Goal: Information Seeking & Learning: Find specific page/section

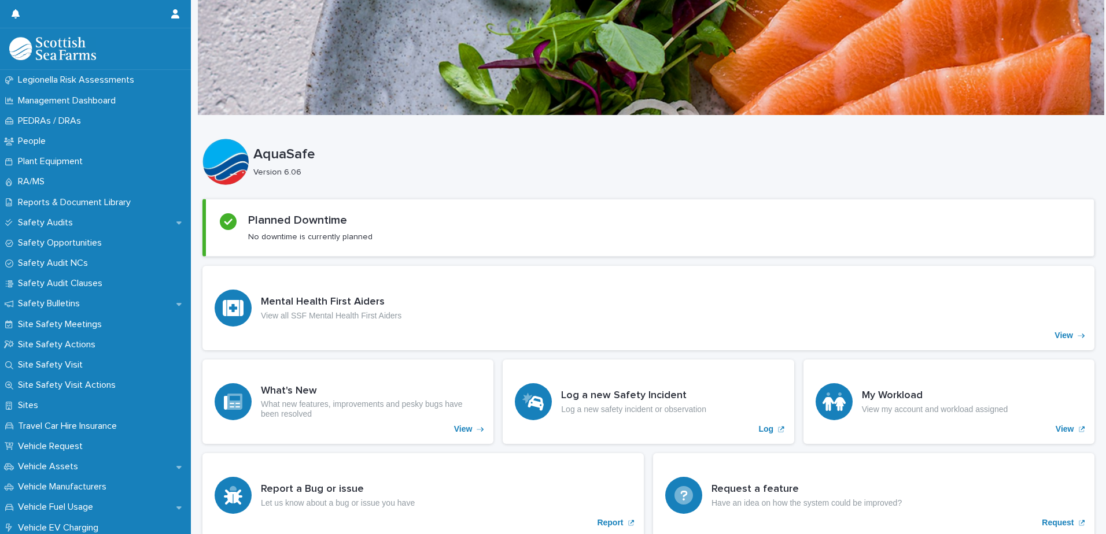
scroll to position [578, 0]
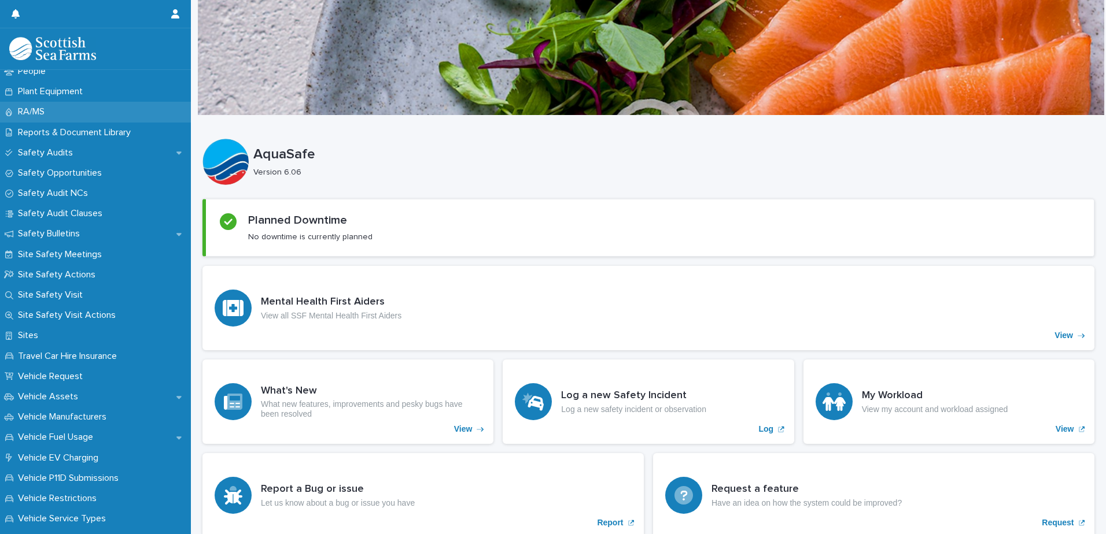
click at [71, 113] on div "RA/MS" at bounding box center [95, 112] width 191 height 20
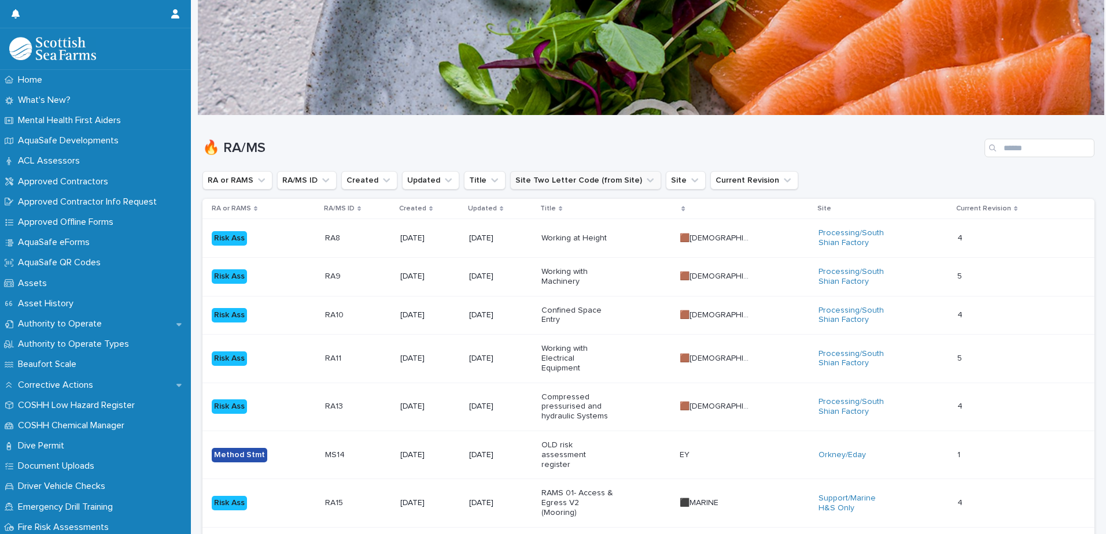
click at [537, 184] on button "Site Two Letter Code (from Site)" at bounding box center [585, 180] width 151 height 19
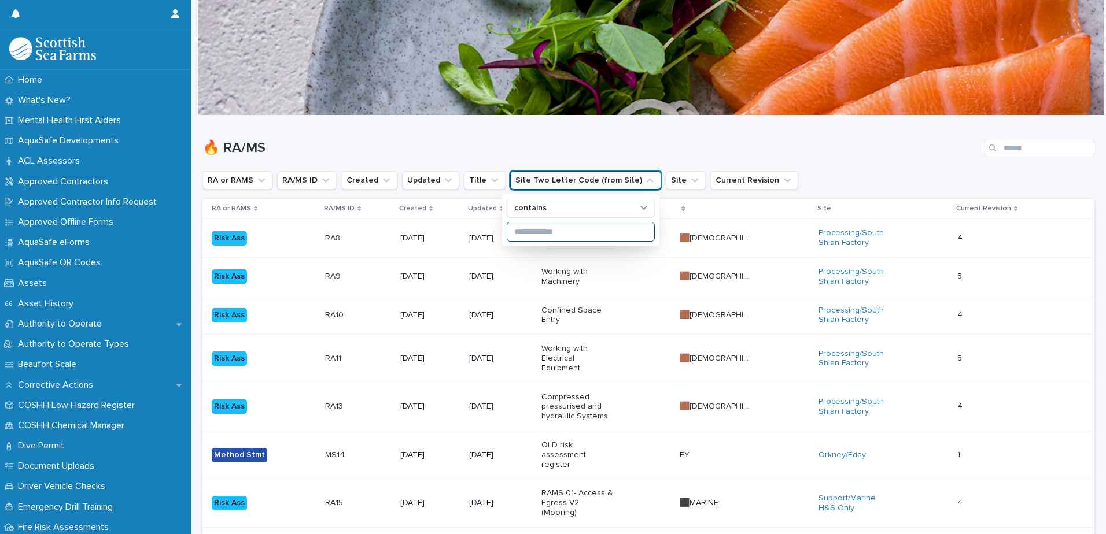
click at [532, 228] on input at bounding box center [580, 232] width 147 height 19
click at [666, 179] on button "Site" at bounding box center [686, 180] width 40 height 19
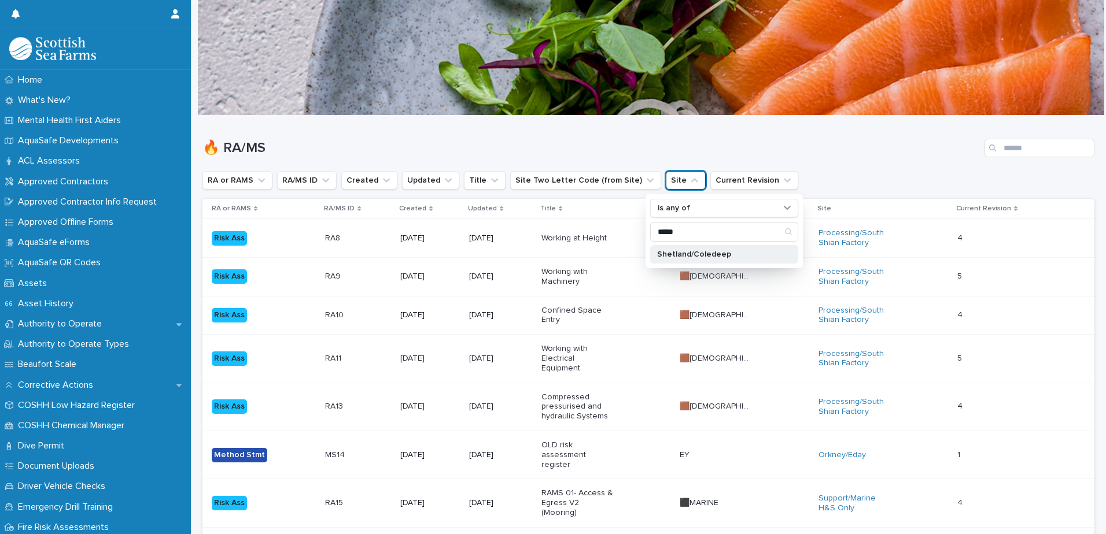
type input "*****"
click at [680, 247] on div "Shetland/Coledeep" at bounding box center [724, 254] width 148 height 19
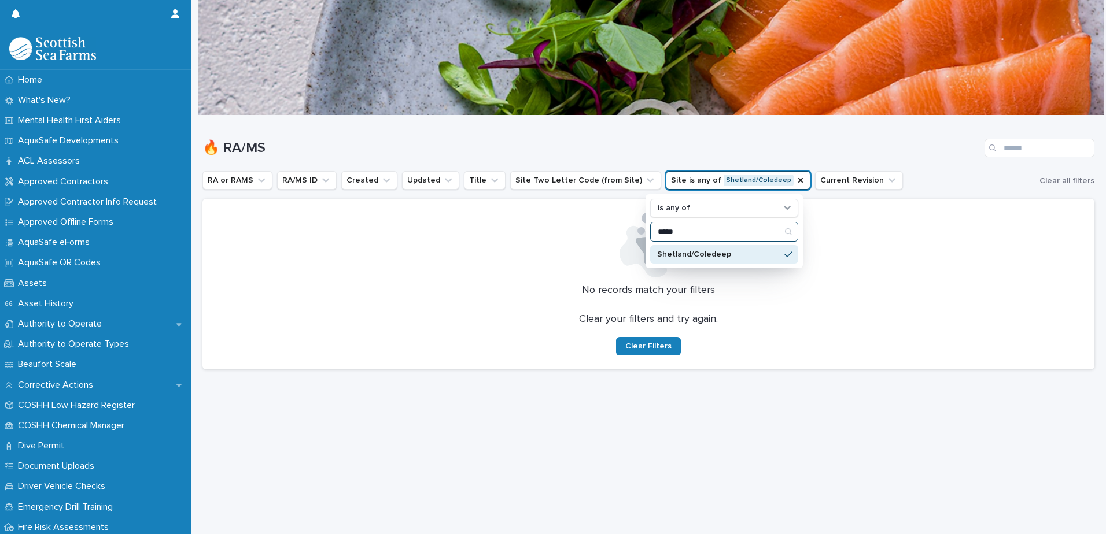
click at [774, 234] on input "*****" at bounding box center [724, 232] width 147 height 19
click at [773, 234] on input "*****" at bounding box center [724, 232] width 147 height 19
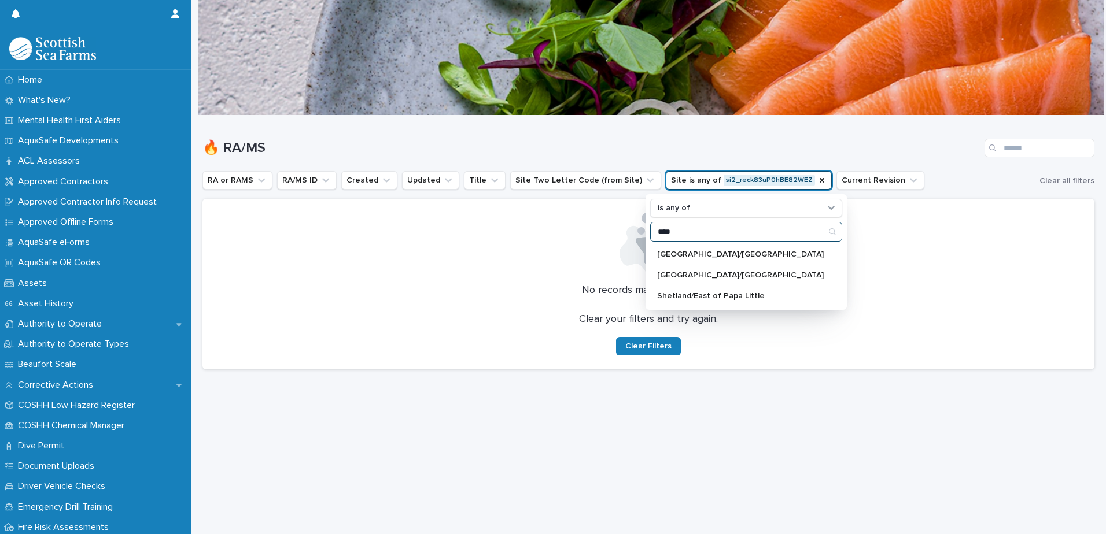
type input "****"
click at [773, 234] on input "****" at bounding box center [746, 232] width 191 height 19
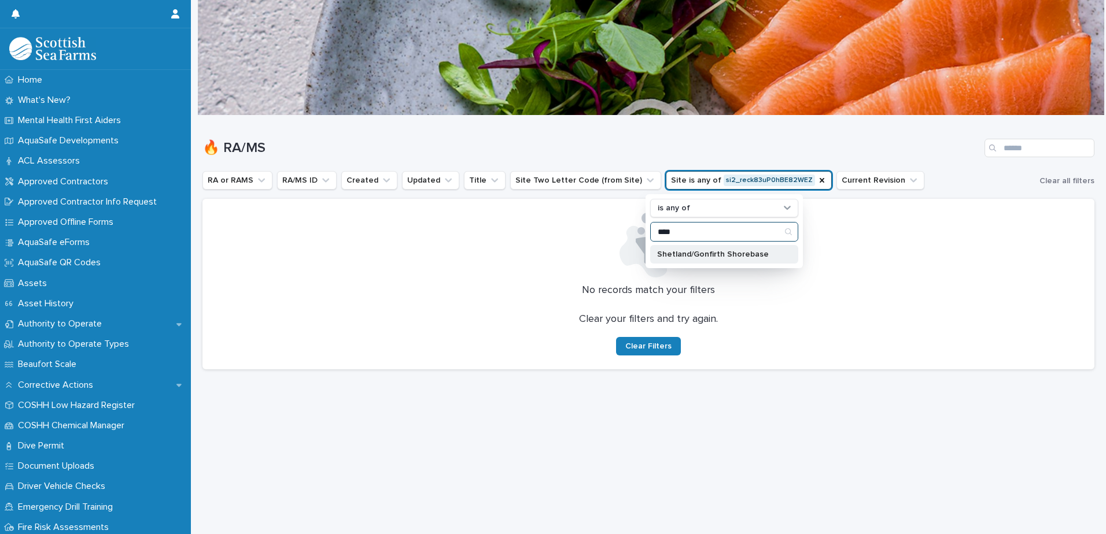
type input "****"
click at [661, 251] on p "Shetland/Gonfirth Shorebase" at bounding box center [718, 254] width 123 height 8
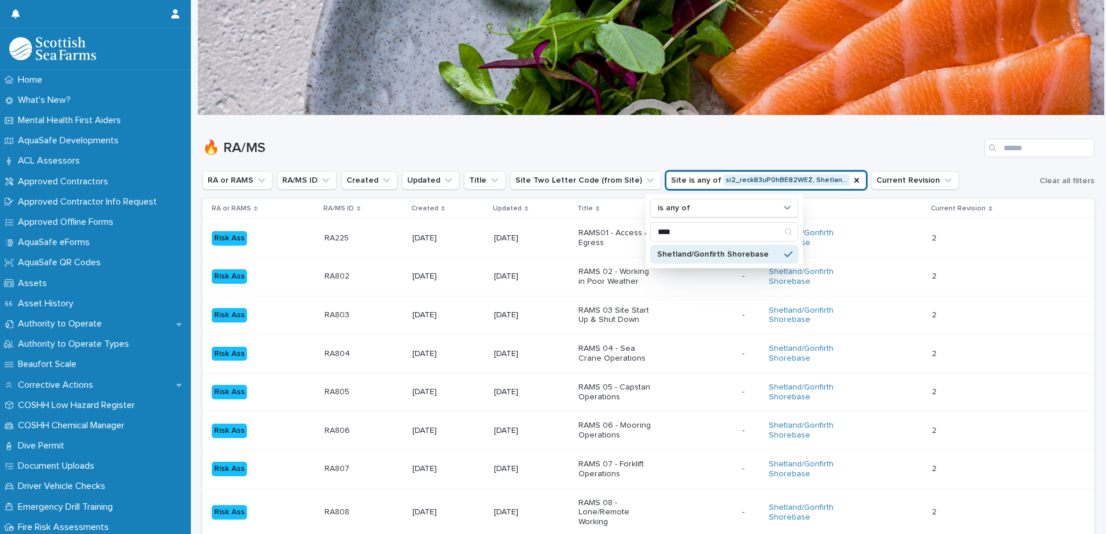
click at [592, 141] on h1 "🔥 RA/MS" at bounding box center [590, 148] width 777 height 17
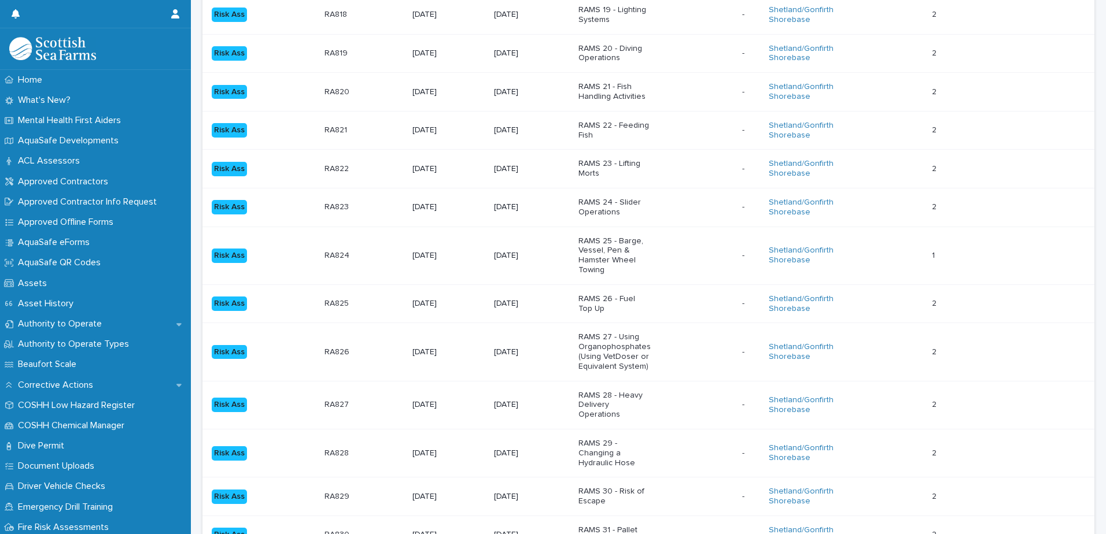
scroll to position [1041, 0]
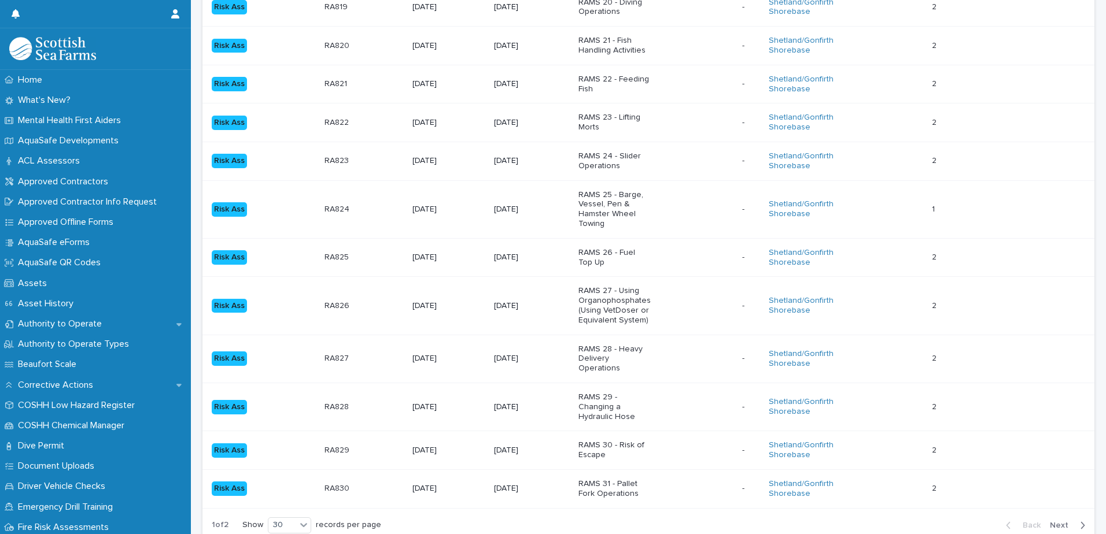
click at [1051, 522] on span "Next" at bounding box center [1062, 526] width 25 height 8
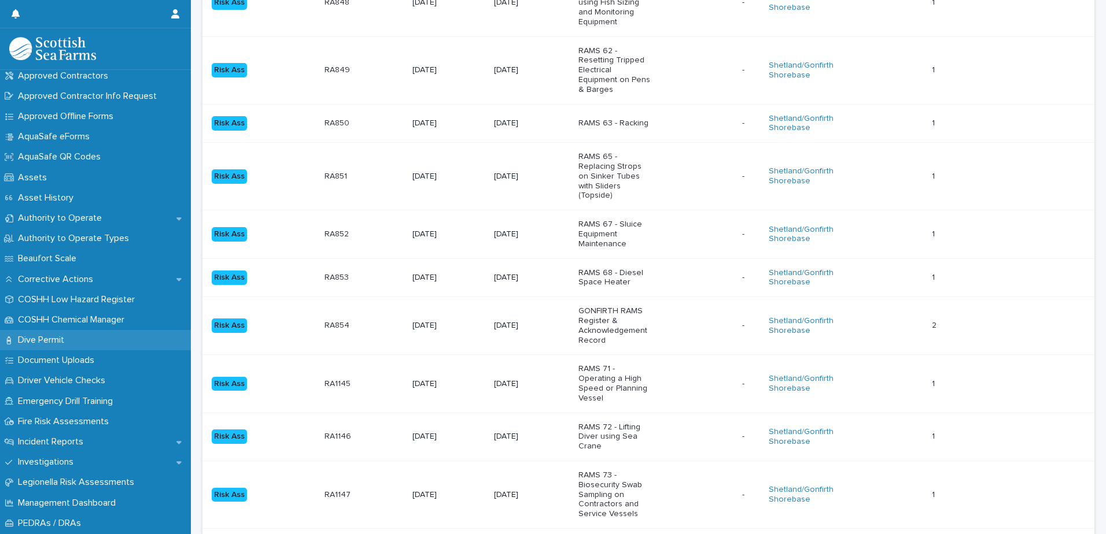
scroll to position [116, 0]
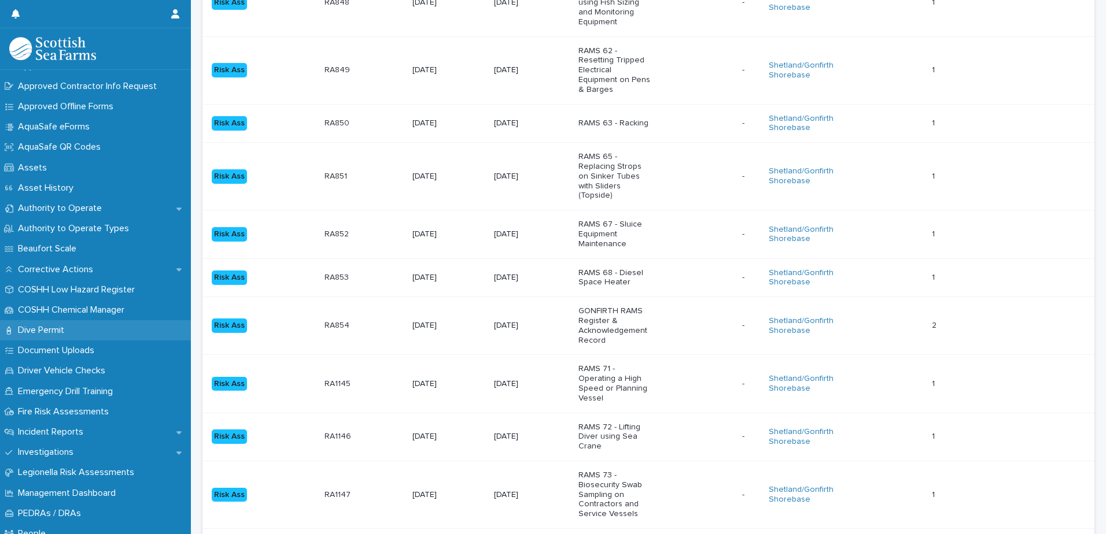
click at [57, 328] on p "Dive Permit" at bounding box center [43, 330] width 60 height 11
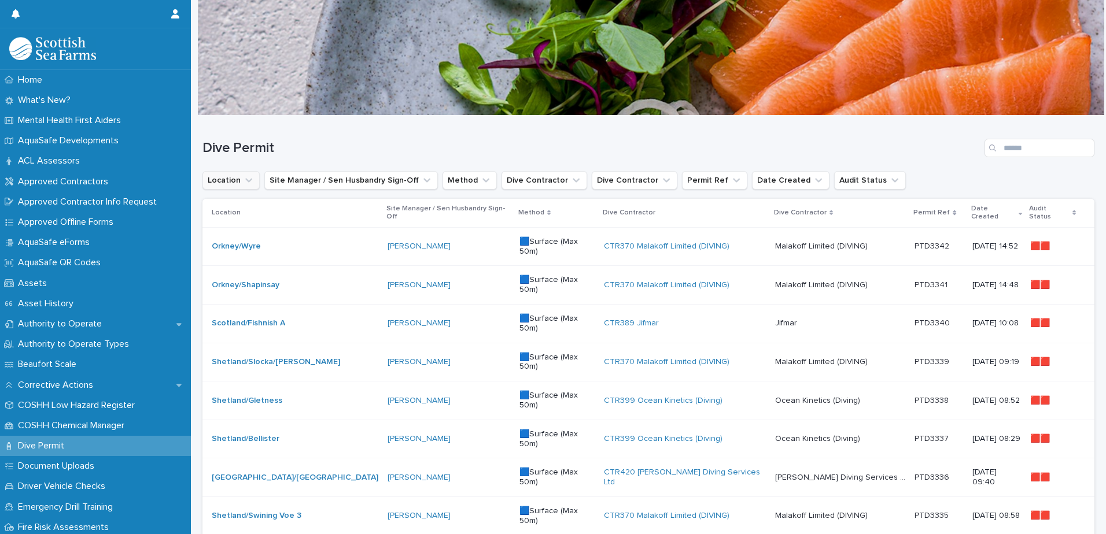
click at [243, 184] on icon "Location" at bounding box center [249, 181] width 12 height 12
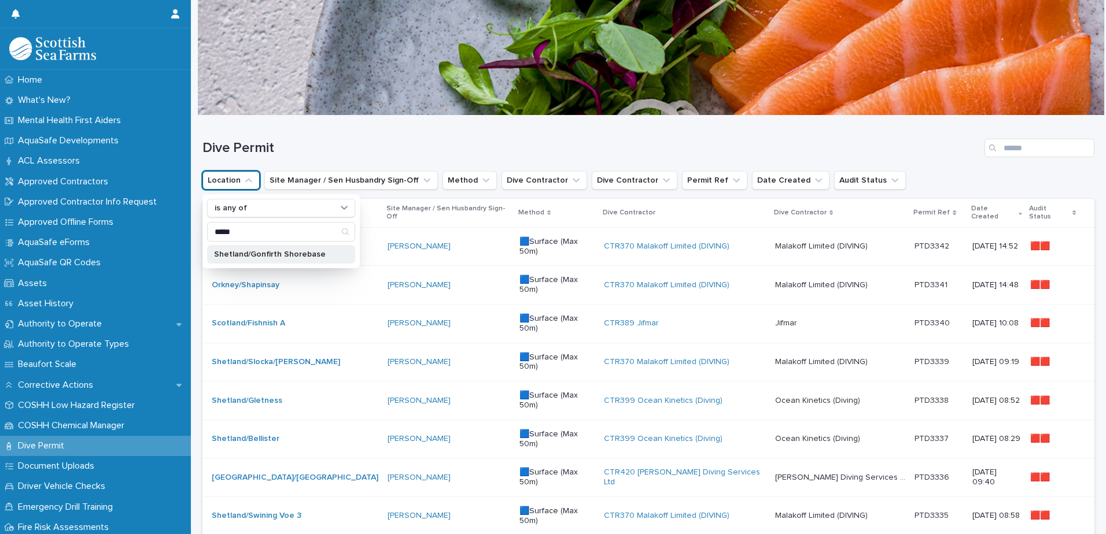
type input "*****"
click at [220, 255] on p "Shetland/Gonfirth Shorebase" at bounding box center [275, 254] width 123 height 8
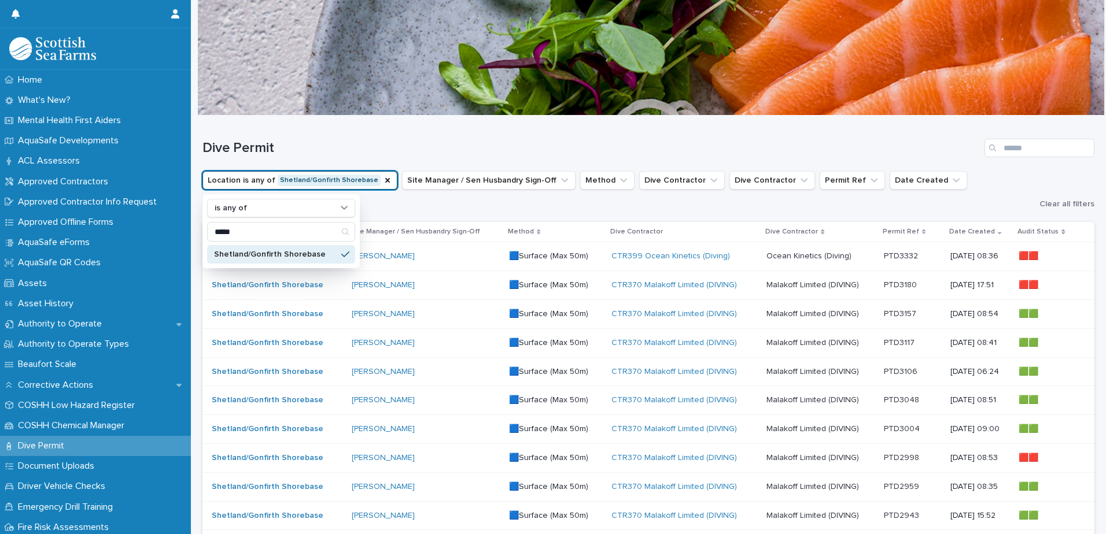
click at [434, 143] on h1 "Dive Permit" at bounding box center [590, 148] width 777 height 17
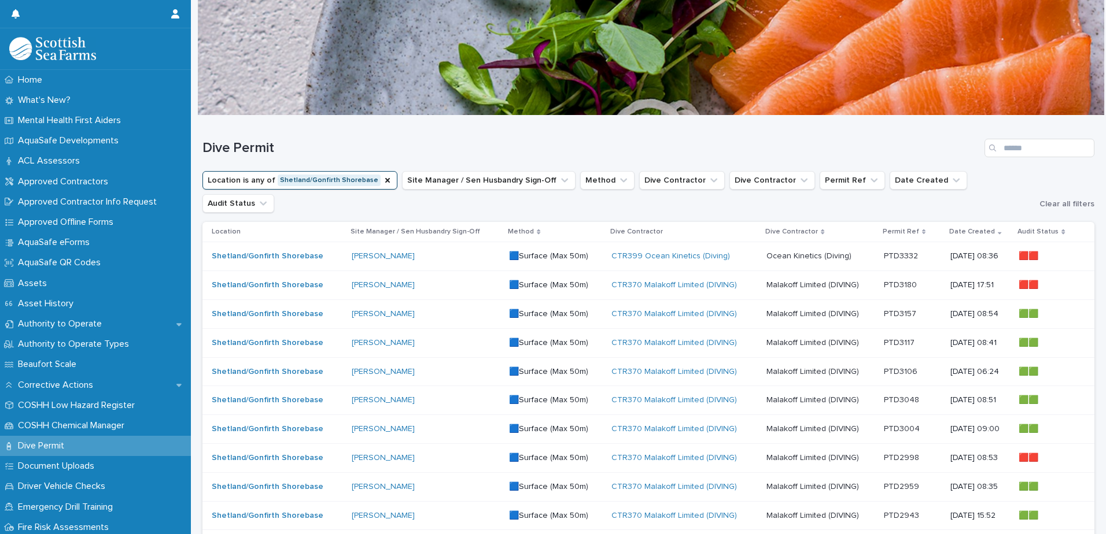
click at [461, 280] on div "[PERSON_NAME]" at bounding box center [426, 285] width 148 height 10
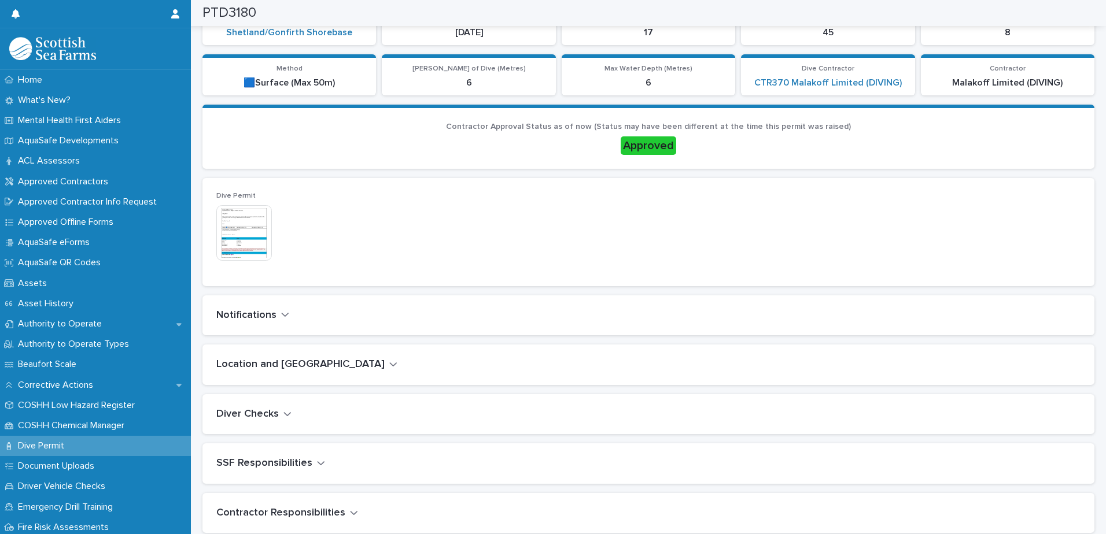
scroll to position [175, 0]
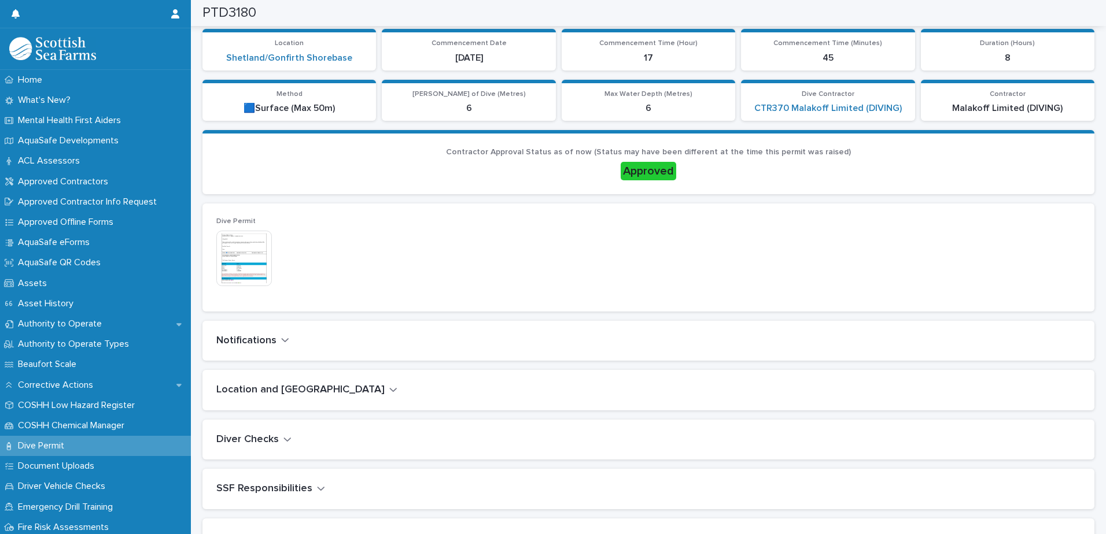
click at [250, 261] on img at bounding box center [244, 259] width 56 height 56
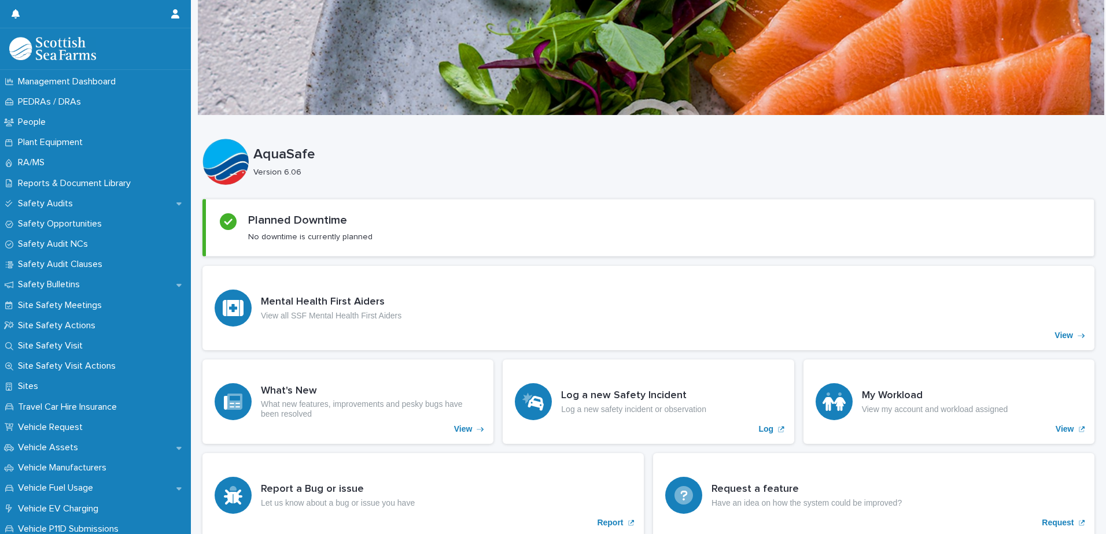
scroll to position [463, 0]
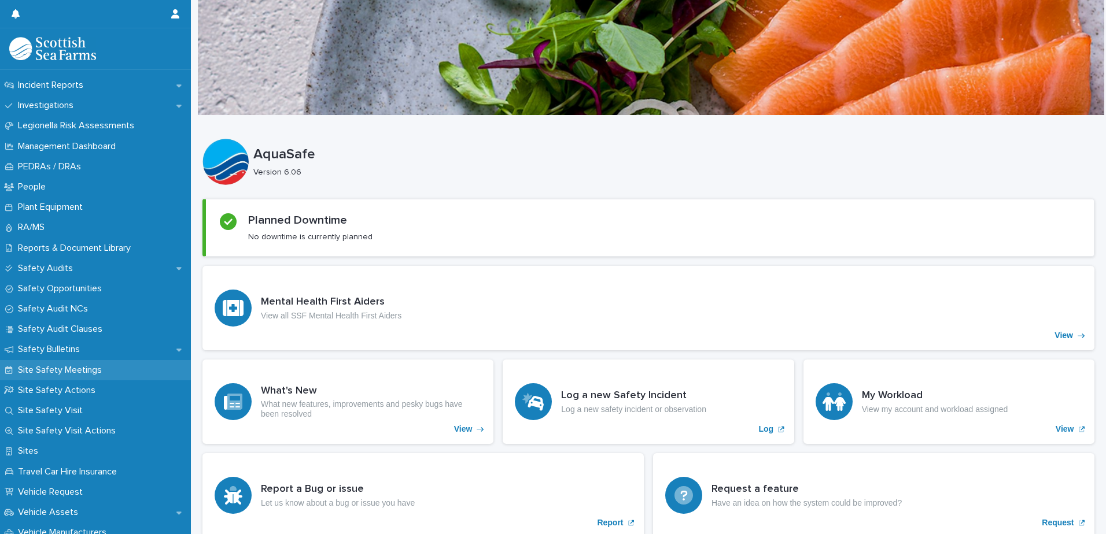
click at [117, 367] on div "Site Safety Meetings" at bounding box center [95, 370] width 191 height 20
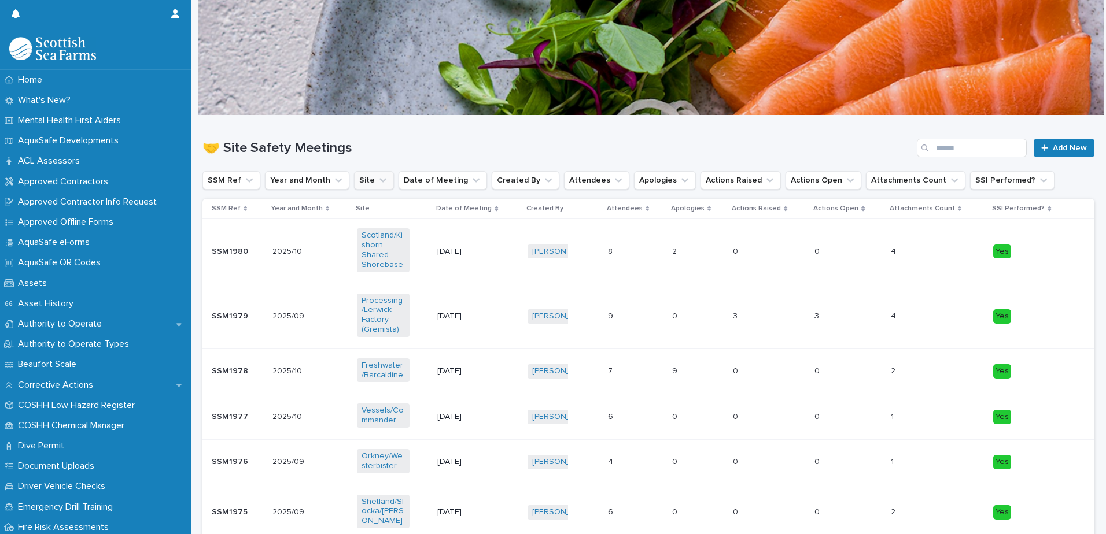
click at [378, 182] on icon "Site" at bounding box center [383, 181] width 12 height 12
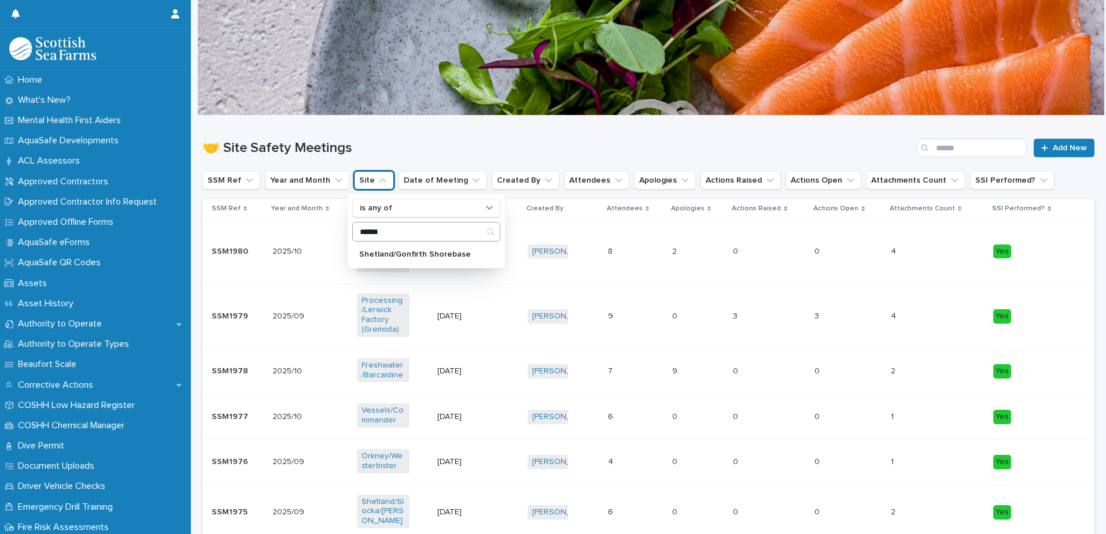
type input "********"
click at [406, 258] on p "Shetland/Gonfirth Shorebase" at bounding box center [420, 254] width 123 height 8
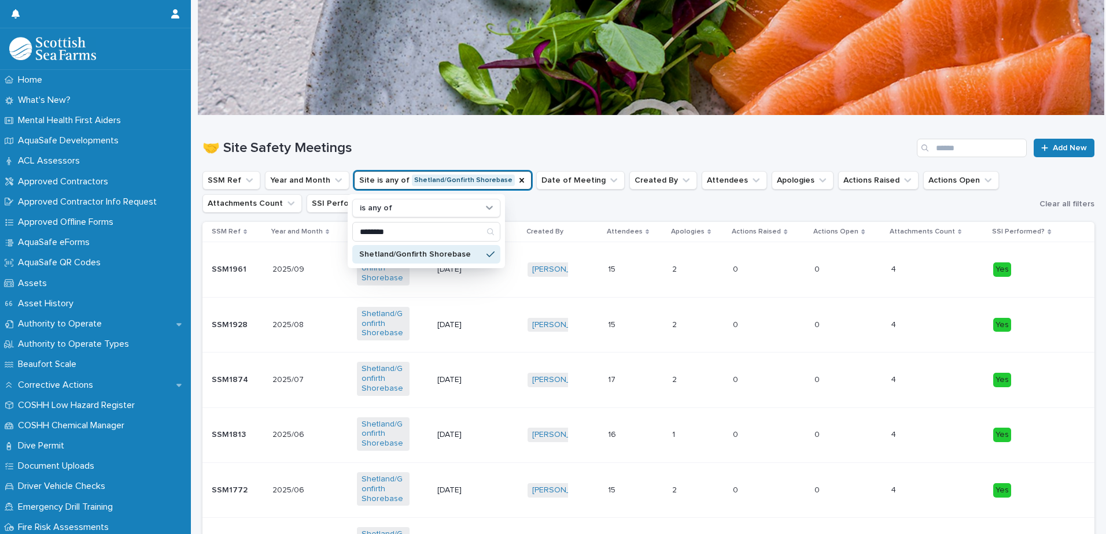
click at [507, 133] on div "🤝 Site Safety Meetings Add New" at bounding box center [648, 144] width 892 height 56
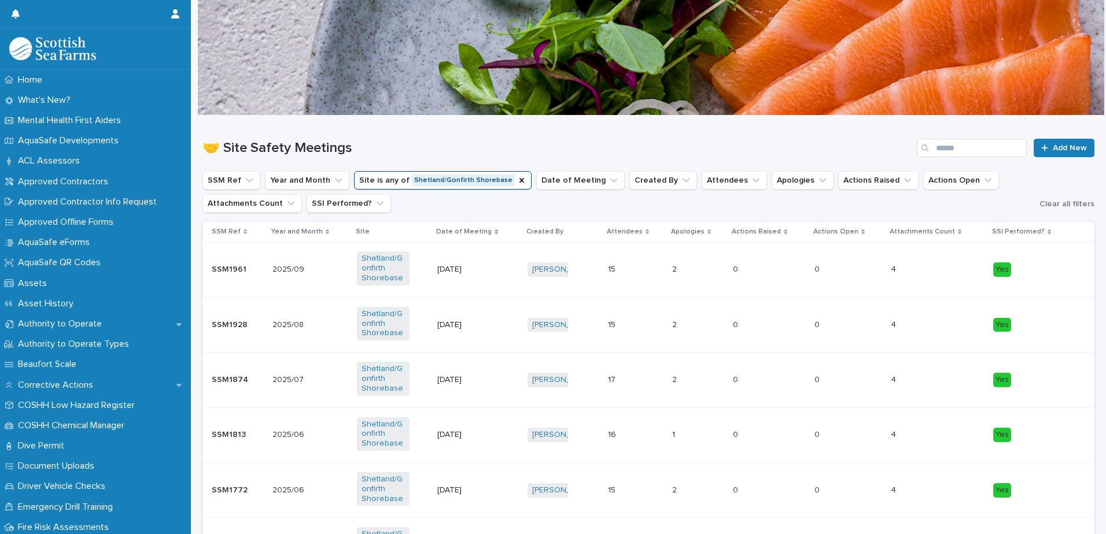
click at [497, 328] on div "[DATE]" at bounding box center [477, 325] width 80 height 19
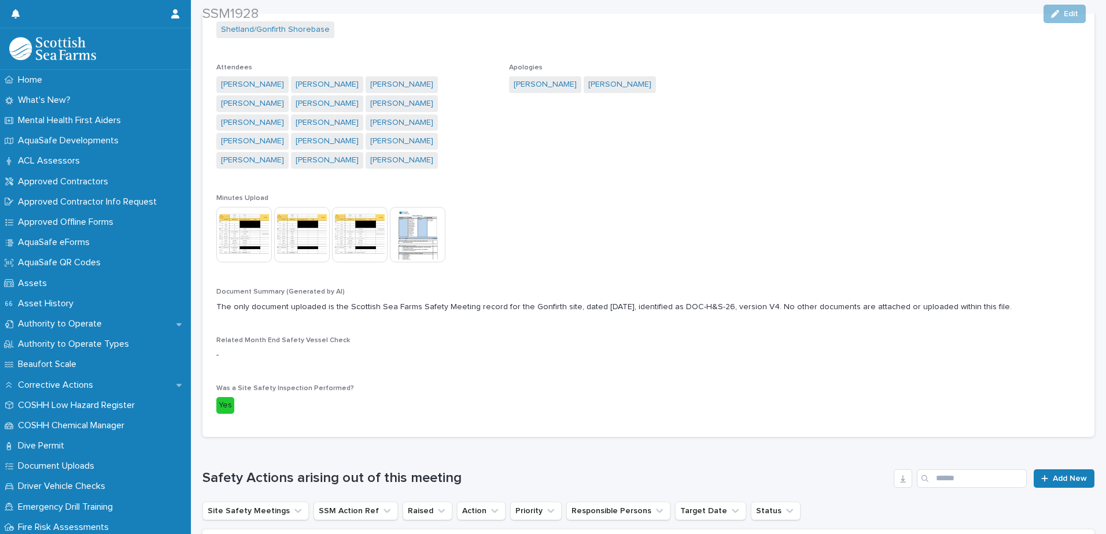
scroll to position [260, 0]
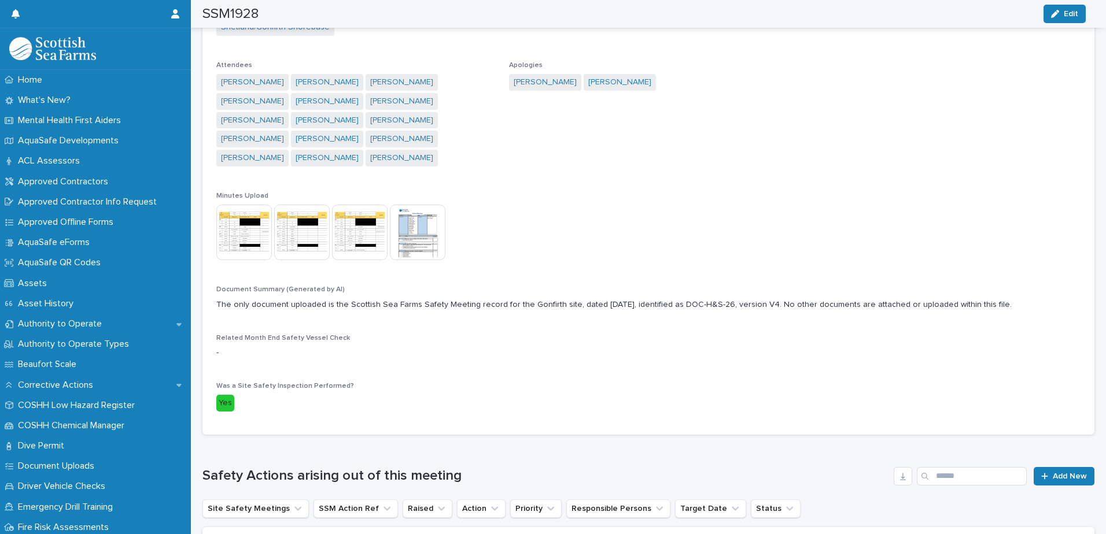
click at [248, 220] on img at bounding box center [244, 233] width 56 height 56
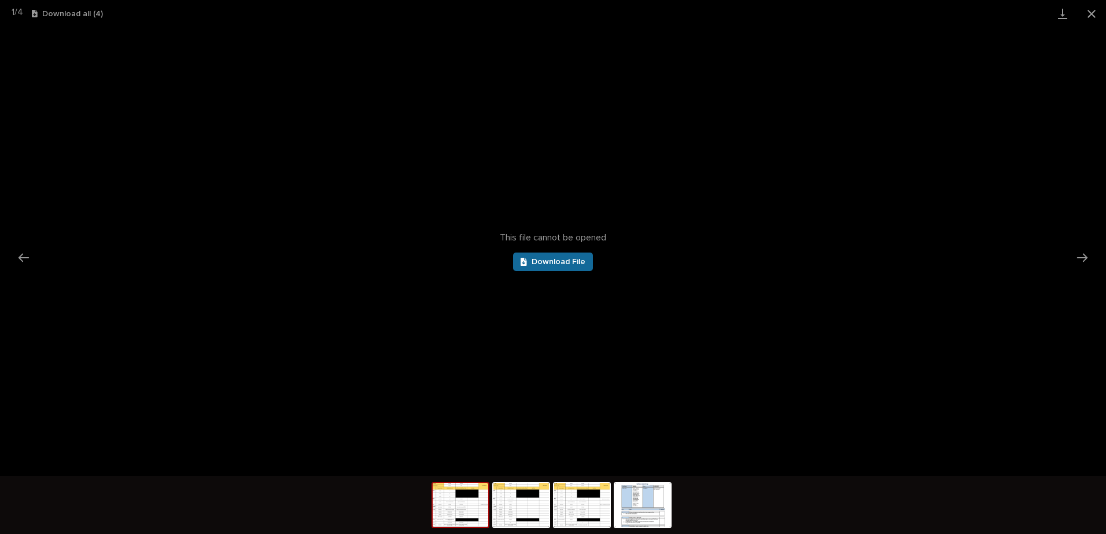
click at [555, 261] on span "Download File" at bounding box center [558, 262] width 54 height 8
click at [514, 507] on img at bounding box center [521, 505] width 56 height 44
click at [552, 261] on span "Download File" at bounding box center [558, 262] width 54 height 8
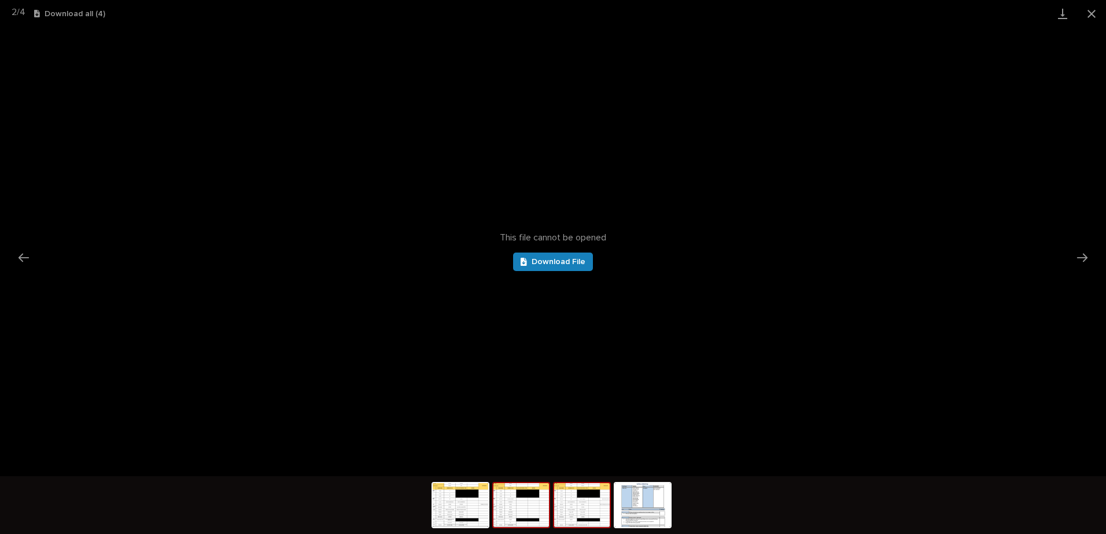
click at [598, 512] on img at bounding box center [582, 505] width 56 height 44
click at [537, 250] on div "This file cannot be opened Download File" at bounding box center [553, 251] width 1106 height 449
click at [525, 268] on link "Download File" at bounding box center [553, 262] width 80 height 19
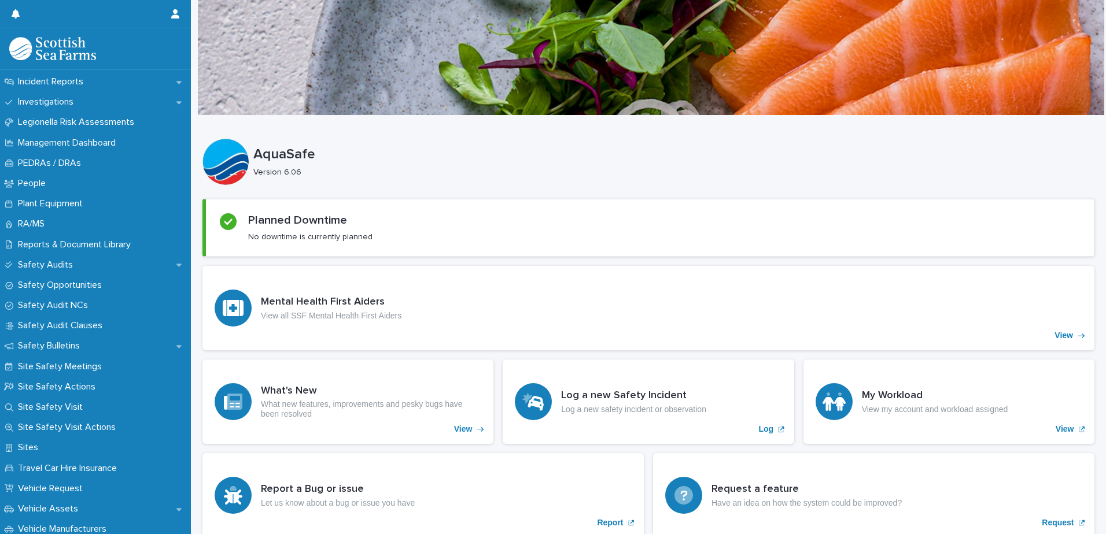
scroll to position [463, 0]
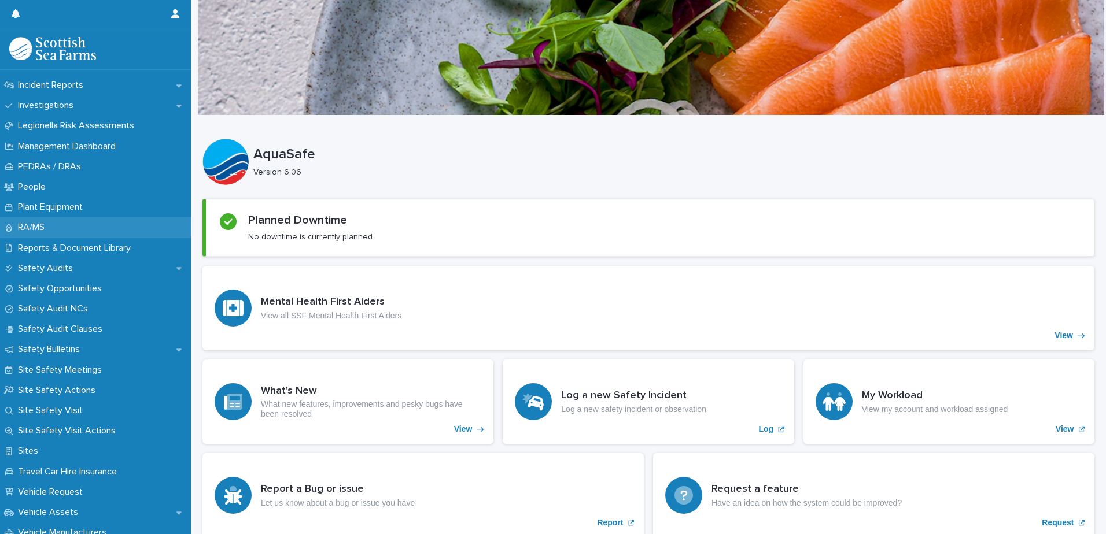
click at [49, 227] on p "RA/MS" at bounding box center [33, 227] width 40 height 11
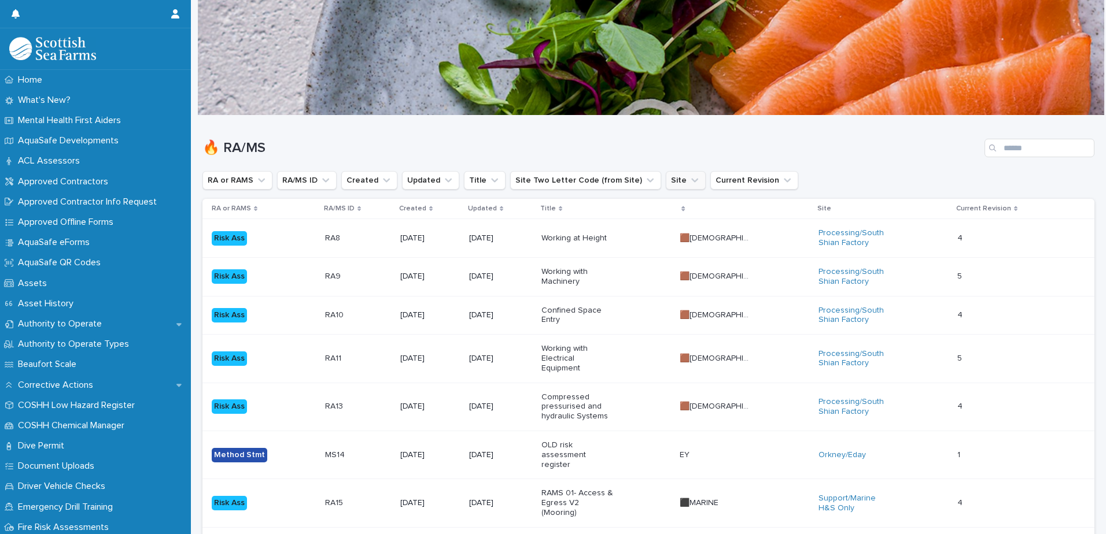
click at [666, 173] on button "Site" at bounding box center [686, 180] width 40 height 19
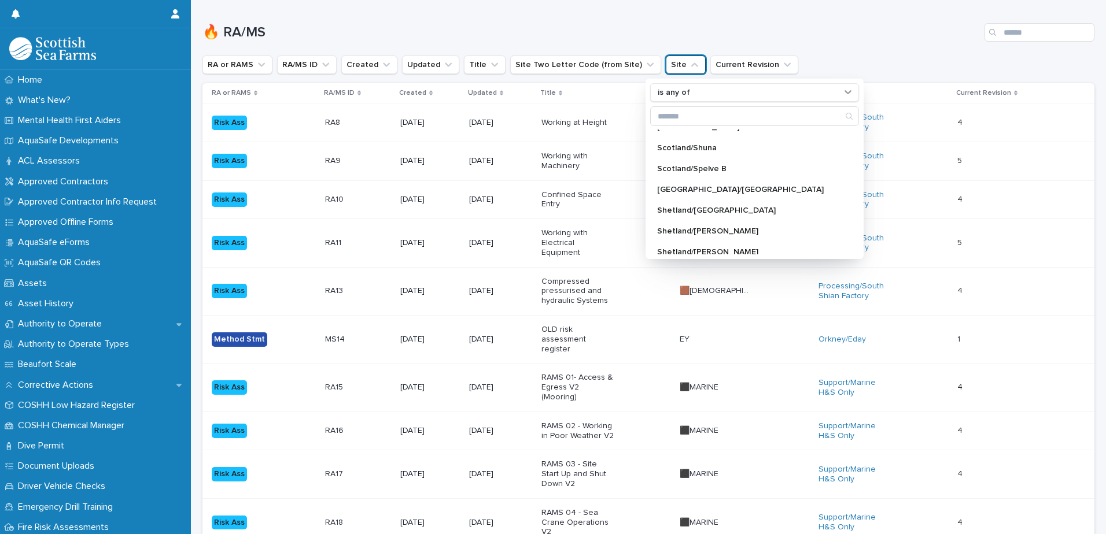
scroll to position [798, 0]
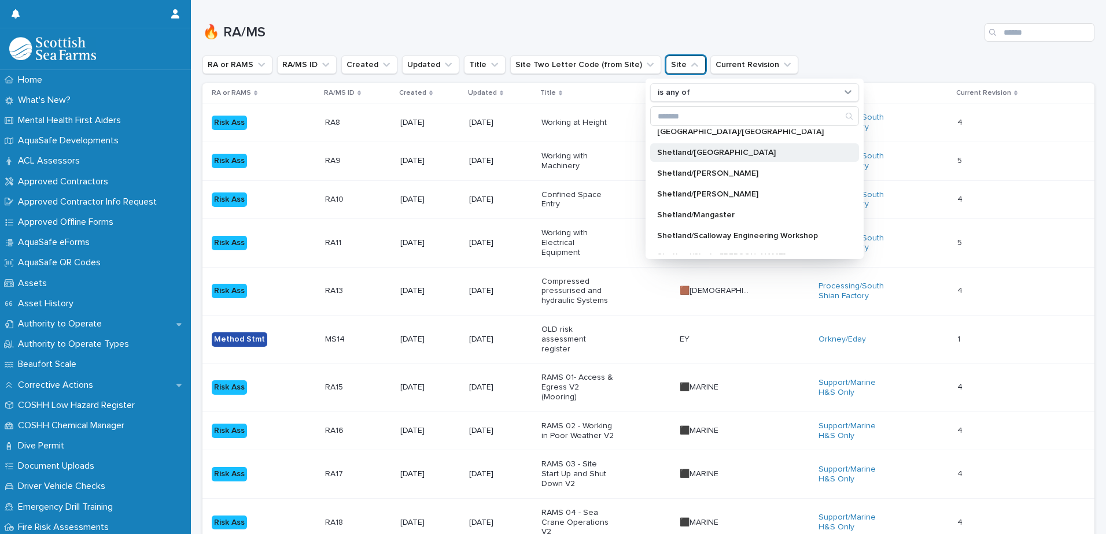
click at [792, 161] on div "Shetland/[GEOGRAPHIC_DATA]" at bounding box center [754, 152] width 209 height 19
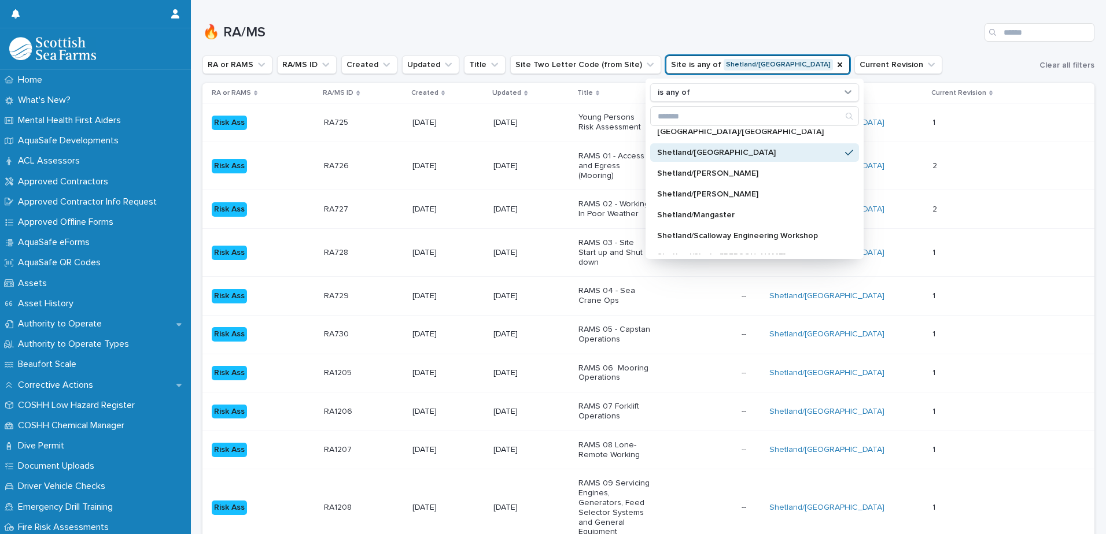
click at [830, 35] on h1 "🔥 RA/MS" at bounding box center [590, 32] width 777 height 17
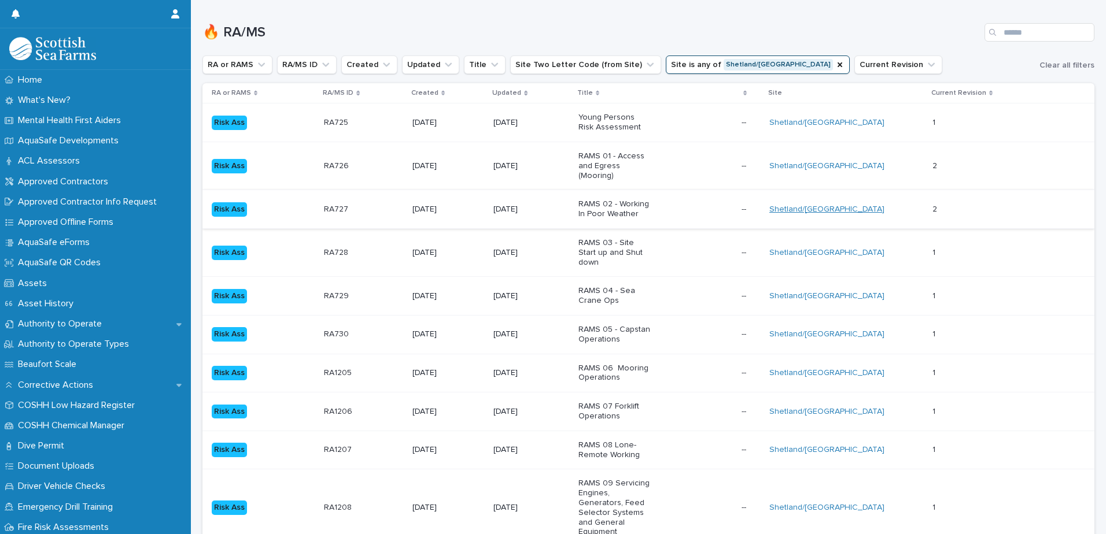
click at [807, 205] on link "Shetland/[GEOGRAPHIC_DATA]" at bounding box center [826, 210] width 115 height 10
